Goal: Information Seeking & Learning: Learn about a topic

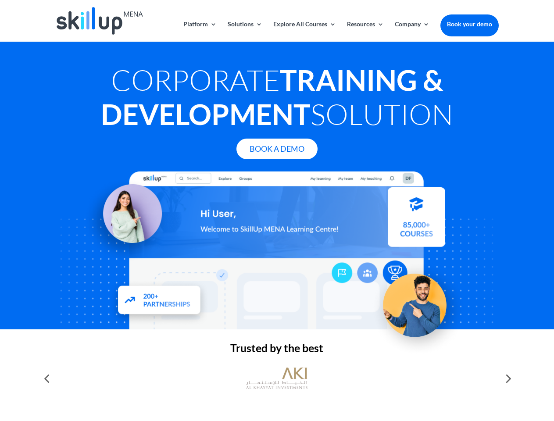
click at [277, 210] on div at bounding box center [276, 250] width 443 height 158
click at [244, 31] on link "Solutions" at bounding box center [245, 31] width 35 height 21
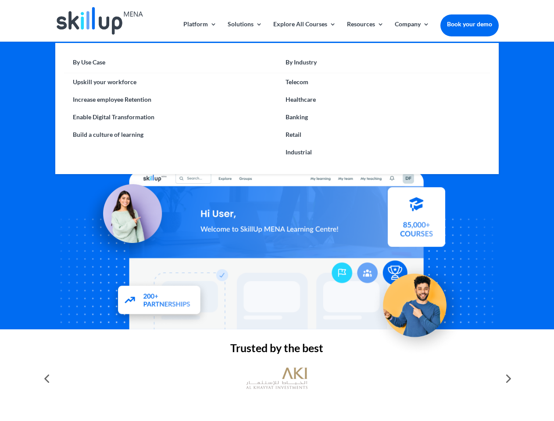
click at [304, 31] on link "Explore All Courses" at bounding box center [304, 31] width 63 height 21
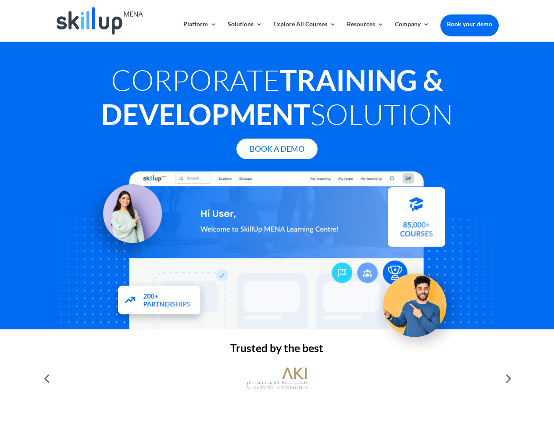
click at [364, 31] on link "Resources" at bounding box center [365, 31] width 37 height 21
click at [412, 31] on link "Company" at bounding box center [412, 31] width 35 height 21
click at [277, 378] on img at bounding box center [276, 378] width 61 height 31
